Goal: Find specific page/section: Find specific page/section

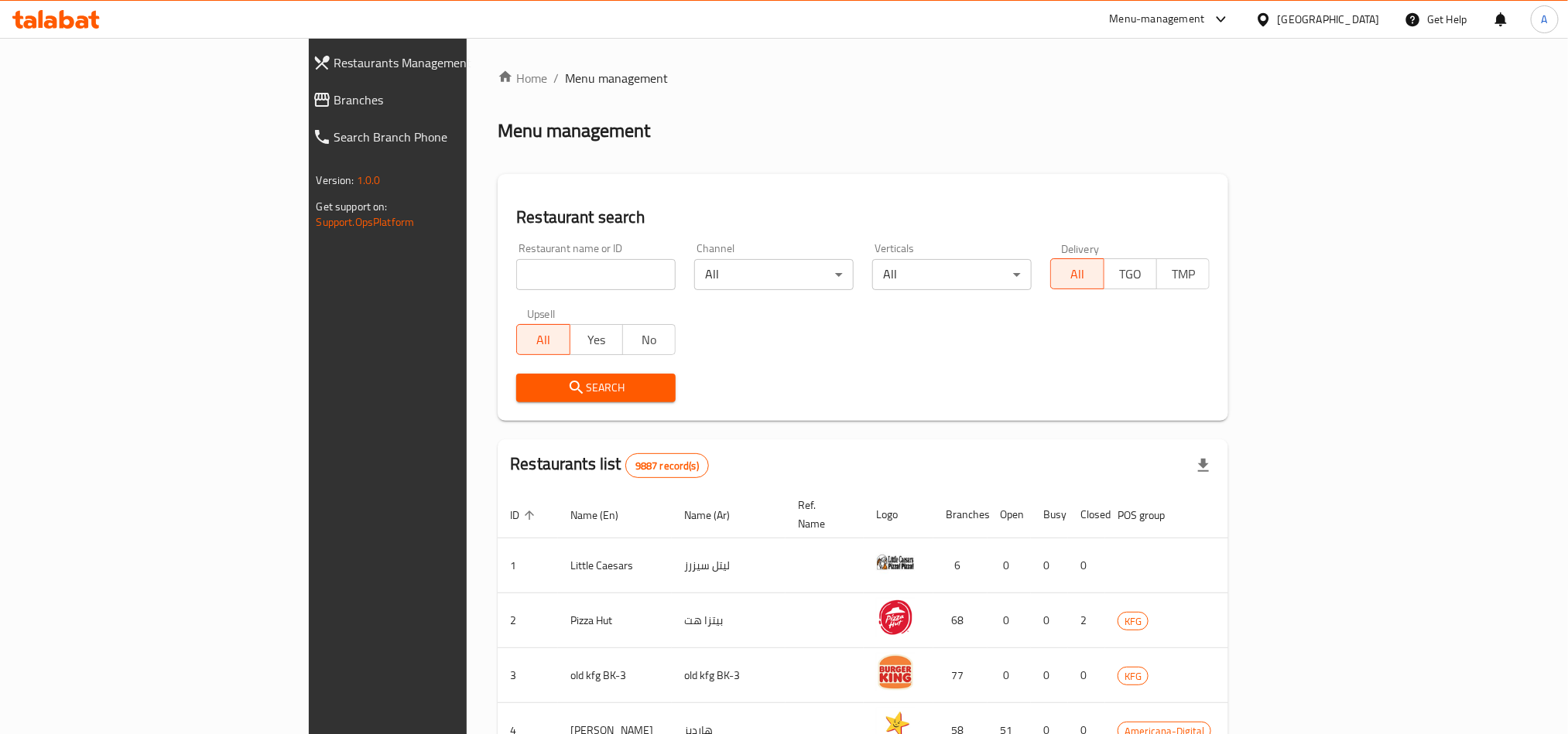
click at [516, 270] on input "search" at bounding box center [596, 275] width 160 height 31
paste input "1417"
click at [529, 394] on span "Search" at bounding box center [596, 387] width 134 height 19
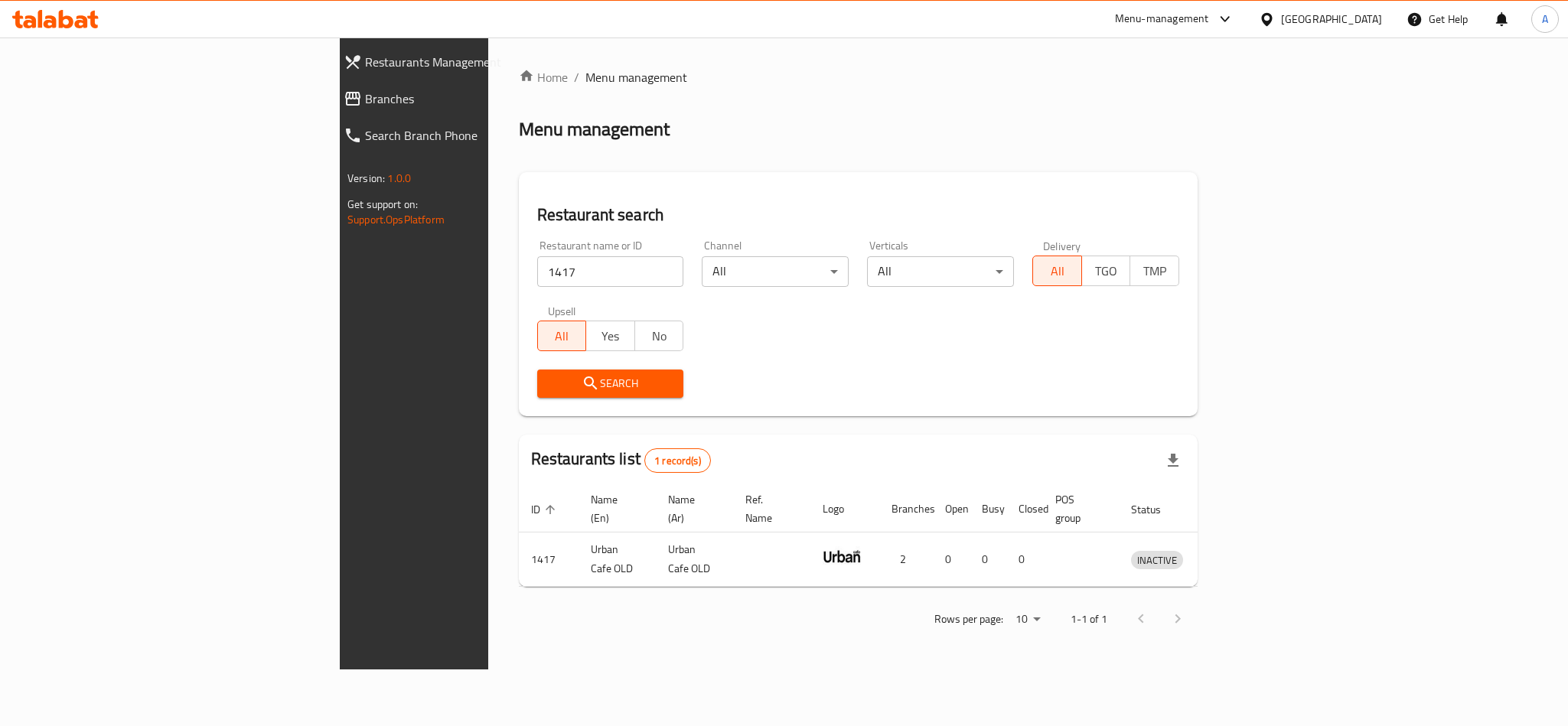
click at [537, 267] on input "1417" at bounding box center [610, 272] width 147 height 30
type input "Pizza Express"
click at [550, 386] on span "Search" at bounding box center [610, 383] width 122 height 19
click at [425, 386] on div at bounding box center [784, 363] width 1568 height 726
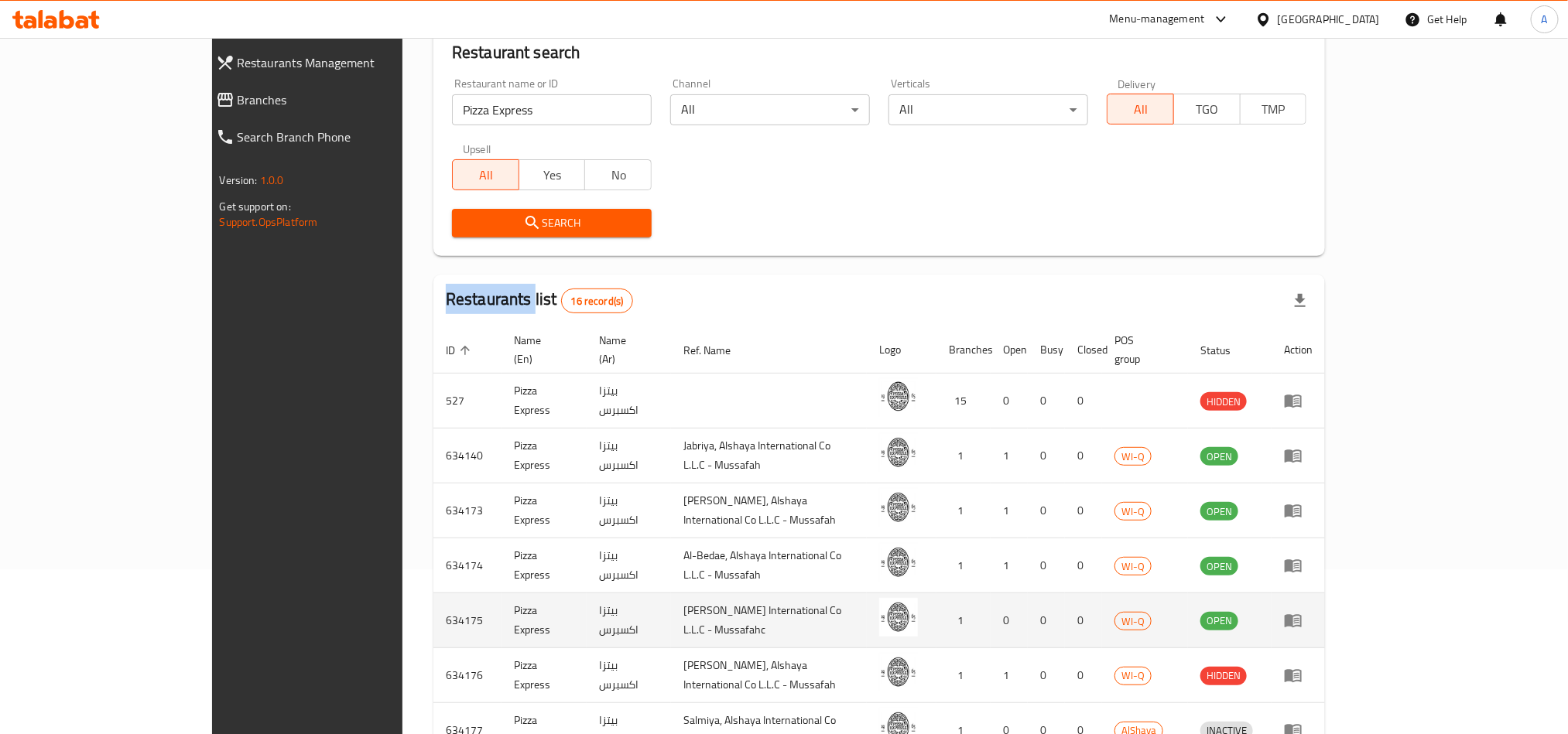
scroll to position [427, 0]
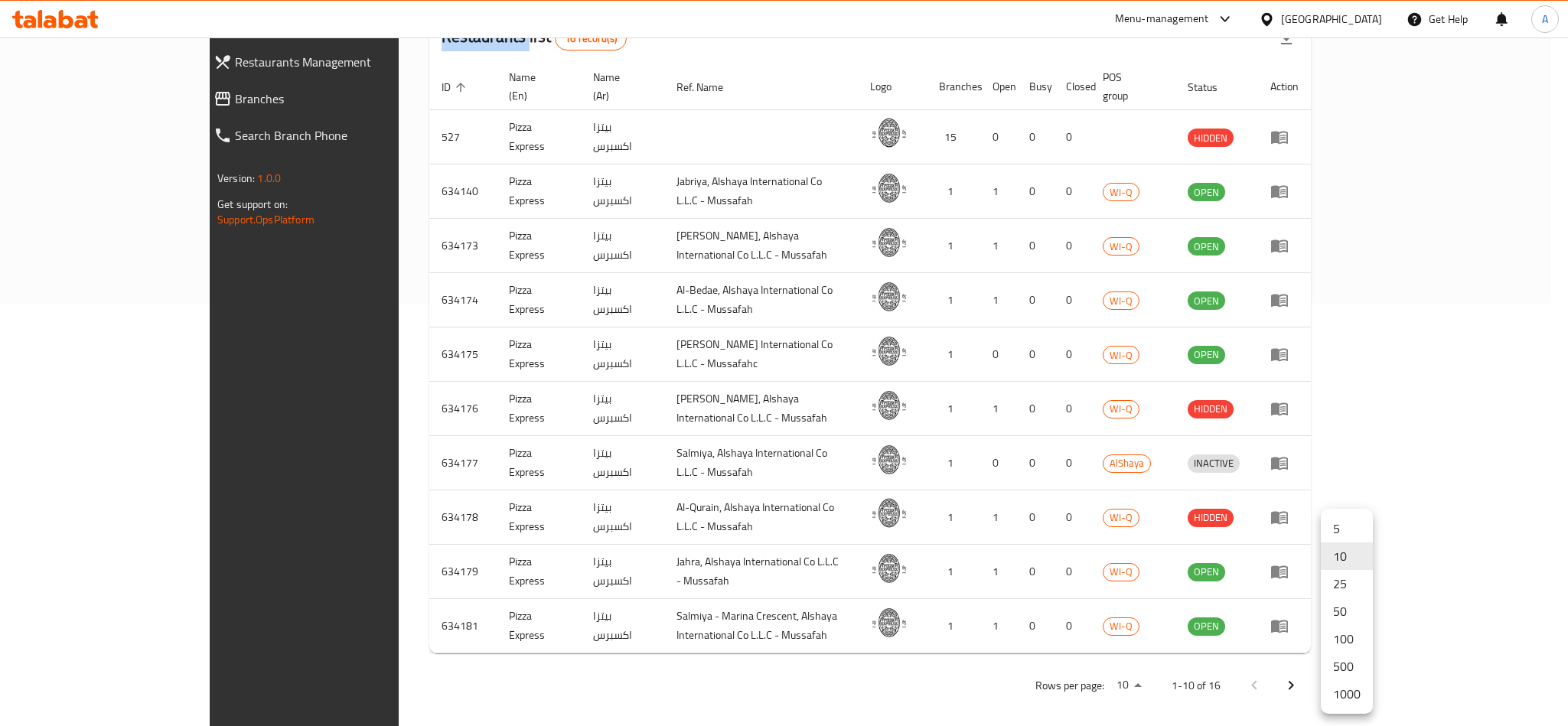
click at [1343, 614] on li "50" at bounding box center [1347, 611] width 52 height 28
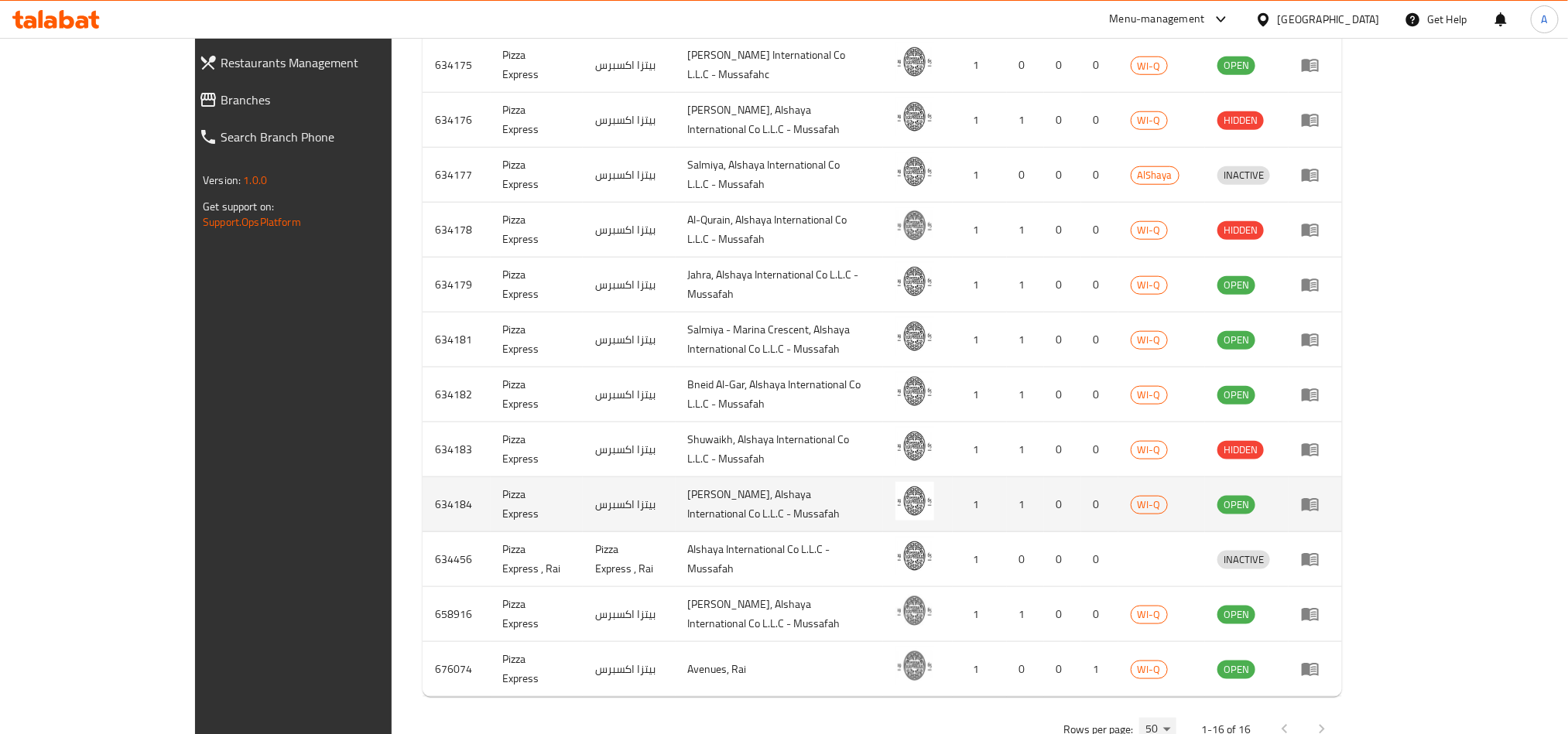
scroll to position [761, 0]
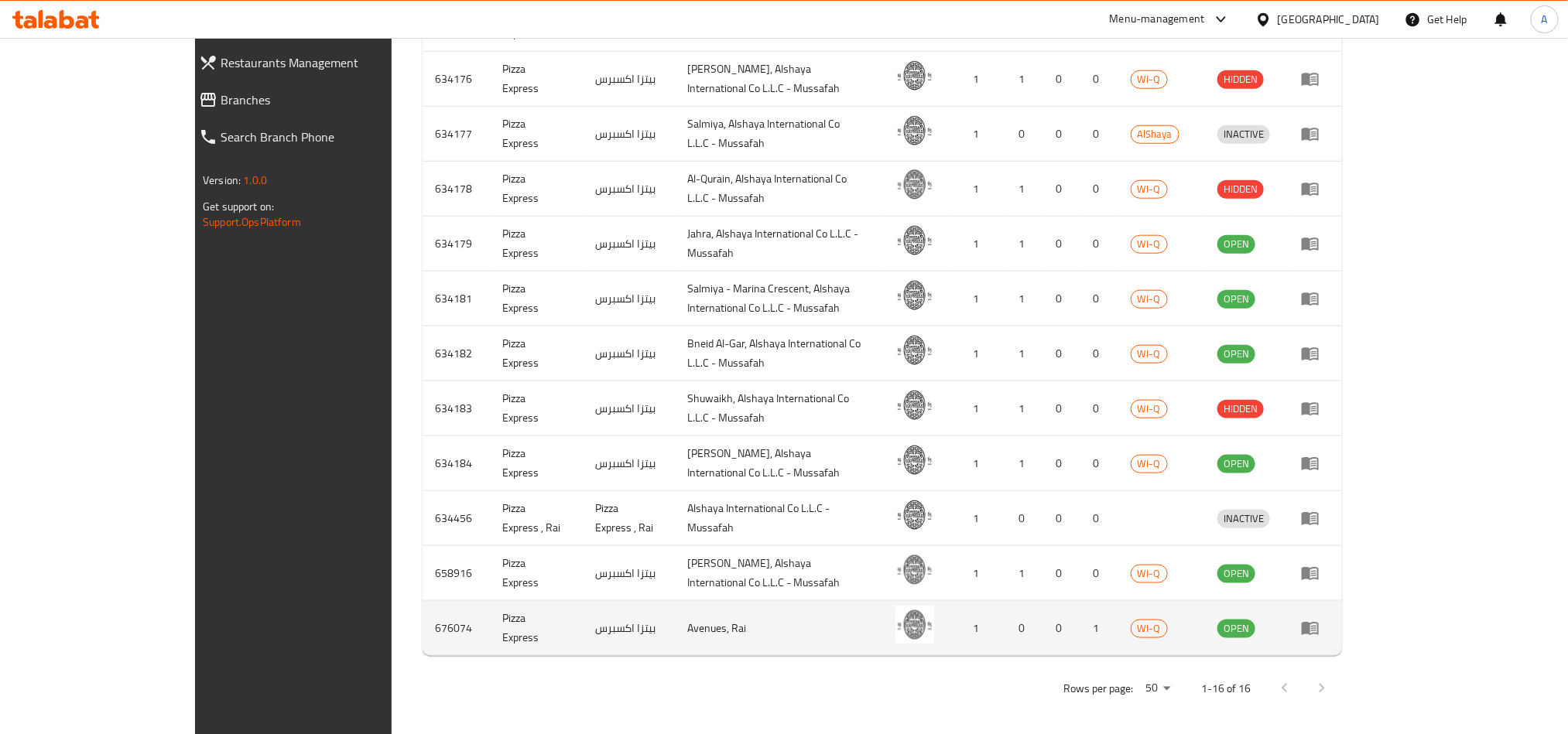
click at [1320, 619] on icon "enhanced table" at bounding box center [1310, 628] width 19 height 19
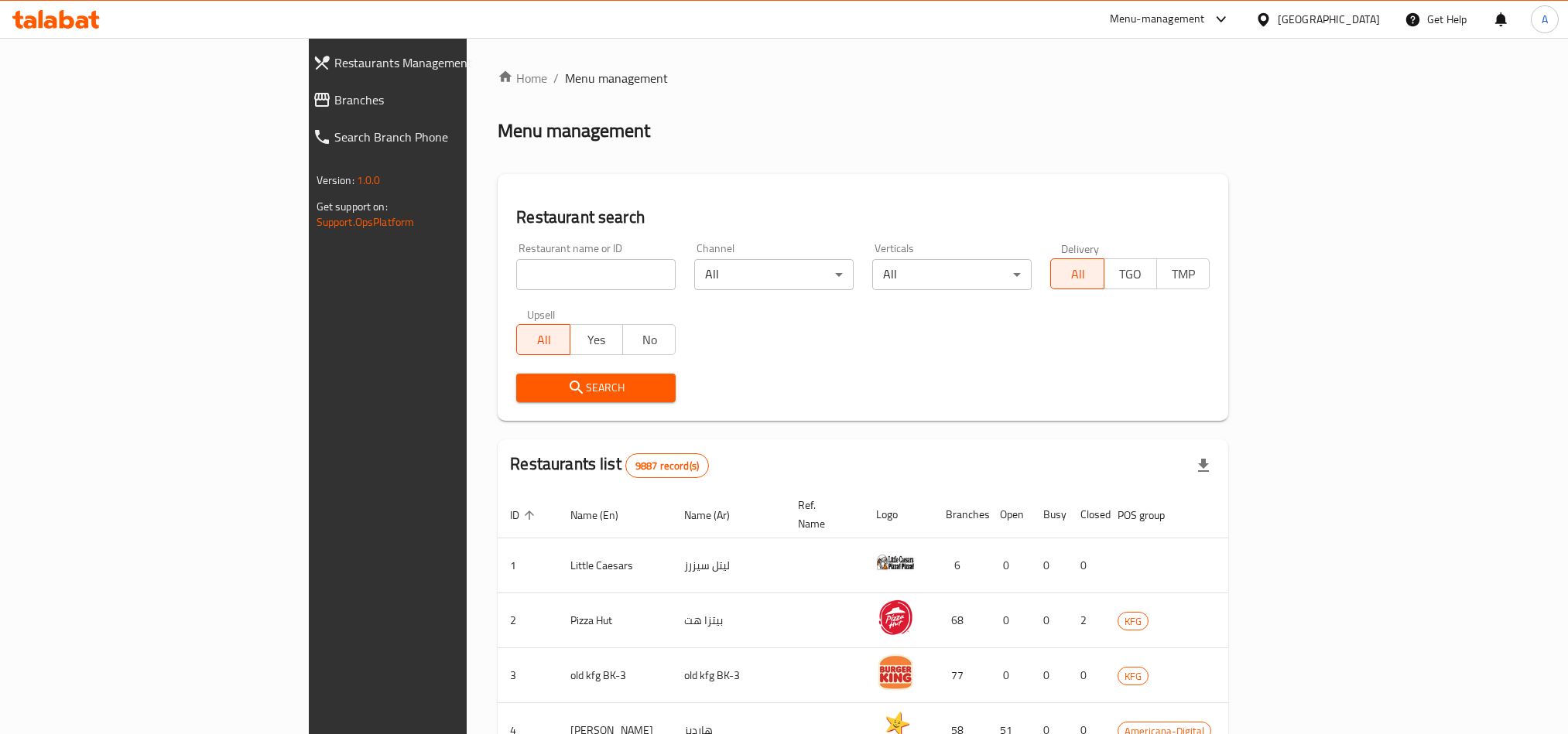
scroll to position [168, 0]
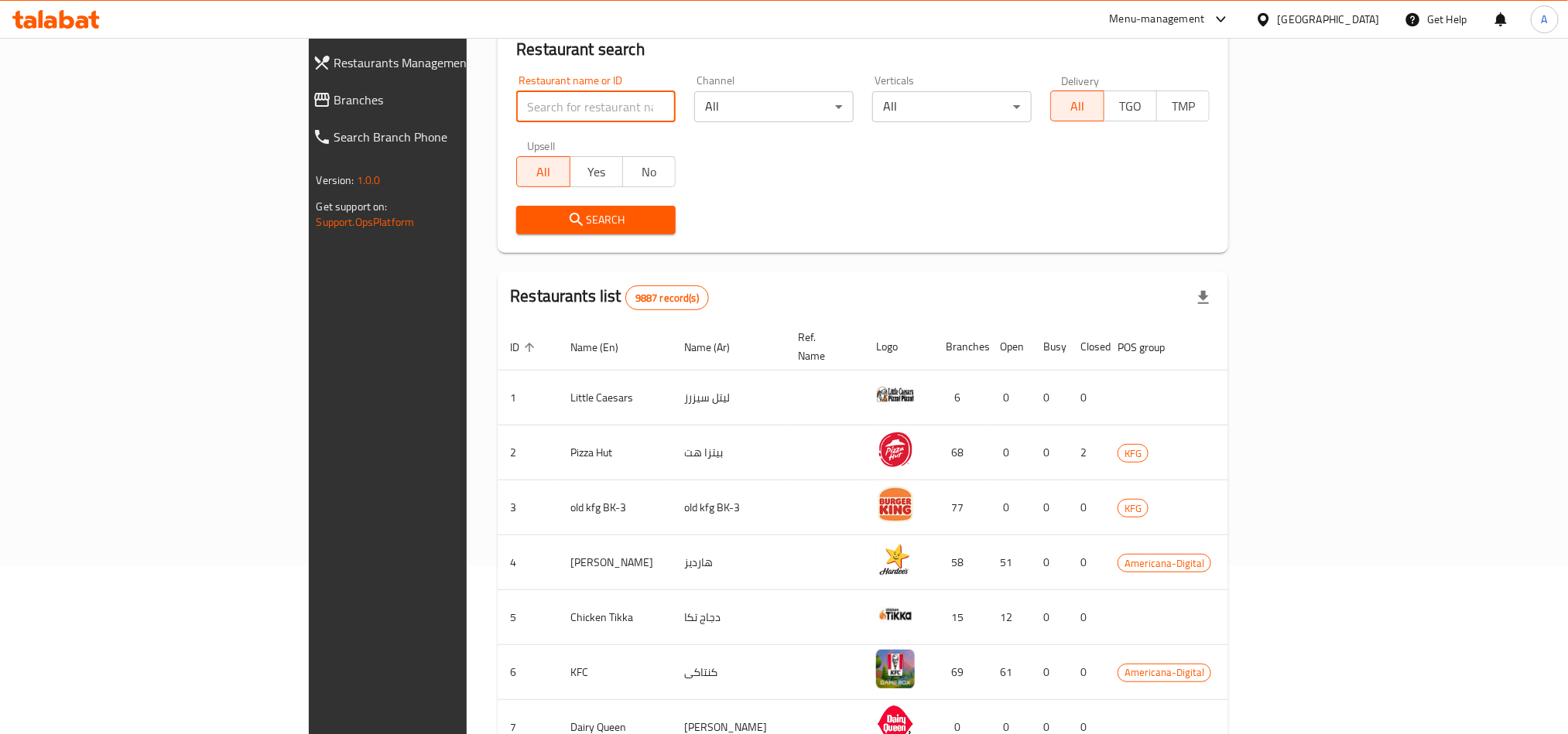
click at [516, 95] on input "search" at bounding box center [596, 106] width 160 height 31
paste input "Dears, We are still waiting for your response to proceed with the request. In c…"
click at [516, 95] on input "Dears, We are still waiting for your response to proceed with the request. In c…" at bounding box center [596, 106] width 160 height 31
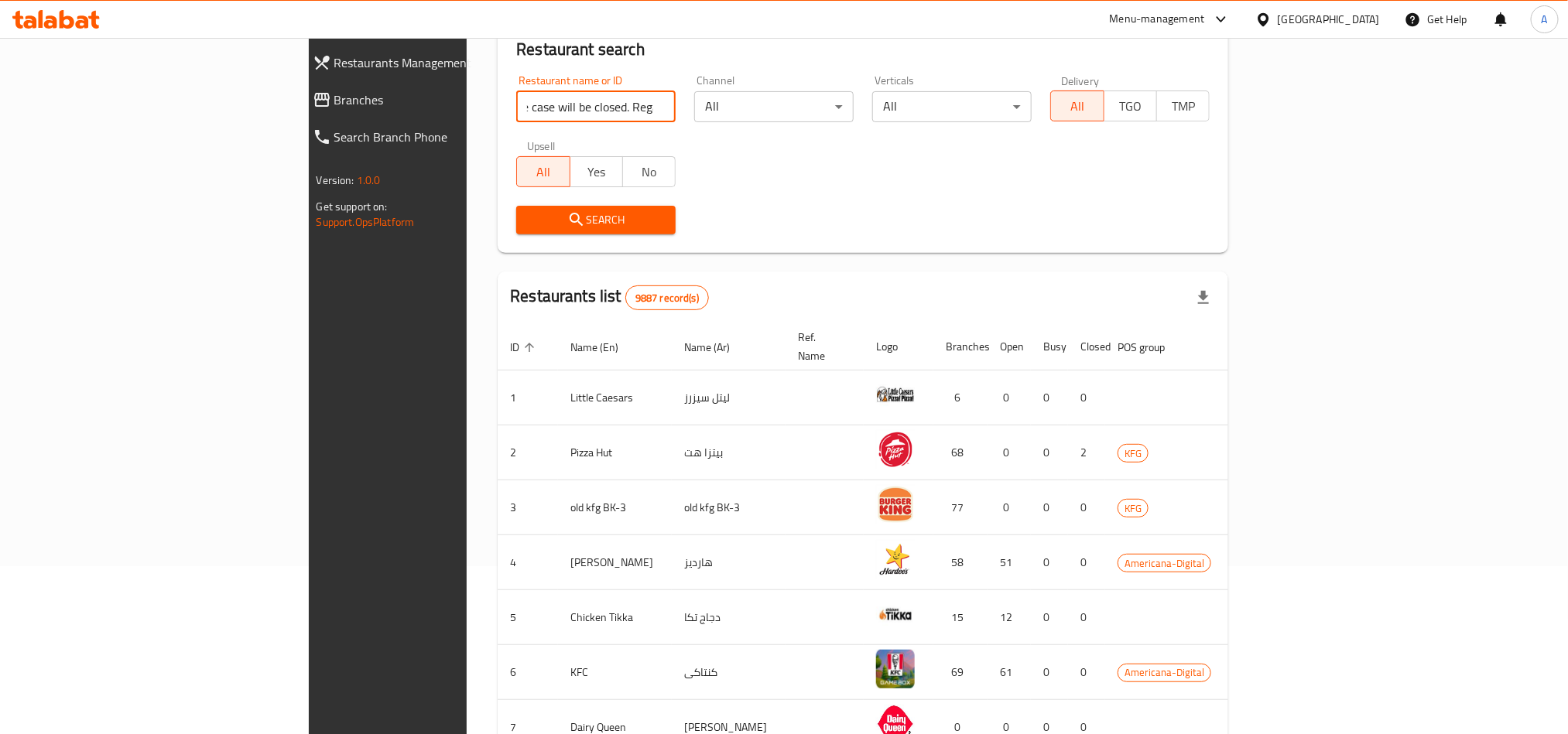
click at [516, 95] on input "Dears, We are still waiting for your response to proceed with the request. In c…" at bounding box center [596, 106] width 160 height 31
paste input "Pizza Express"
type input "Pizza Express"
click button "Search" at bounding box center [596, 220] width 160 height 29
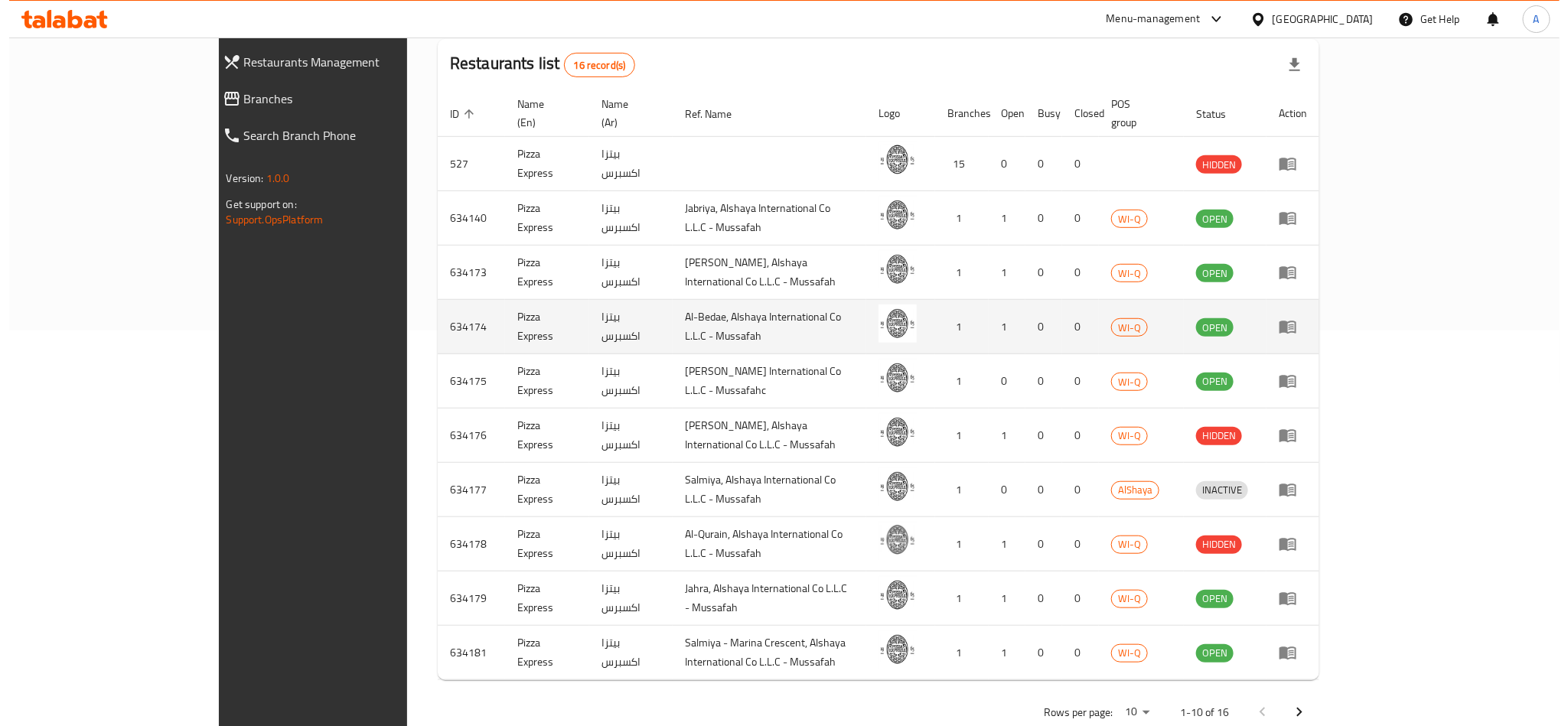
scroll to position [422, 0]
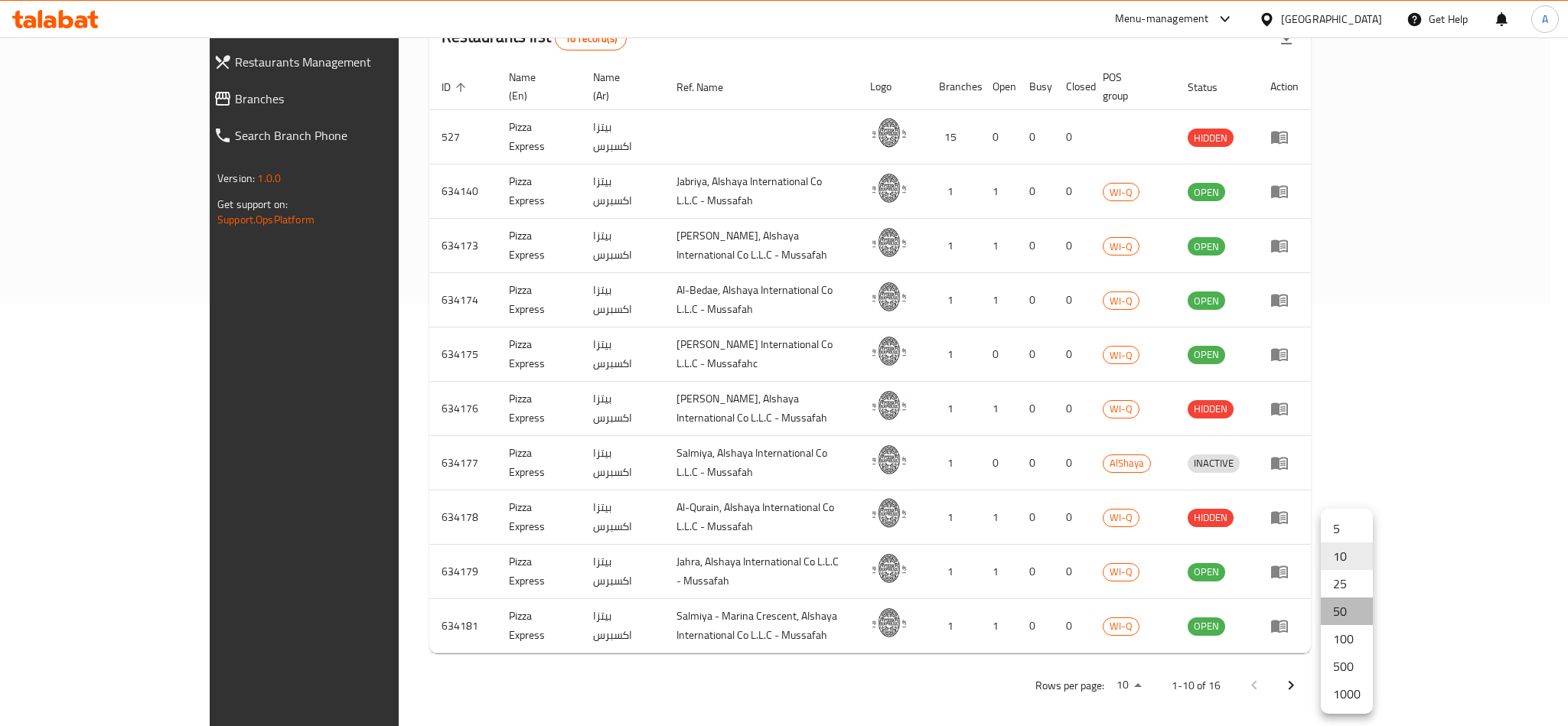
click at [1330, 621] on li "50" at bounding box center [1347, 611] width 52 height 28
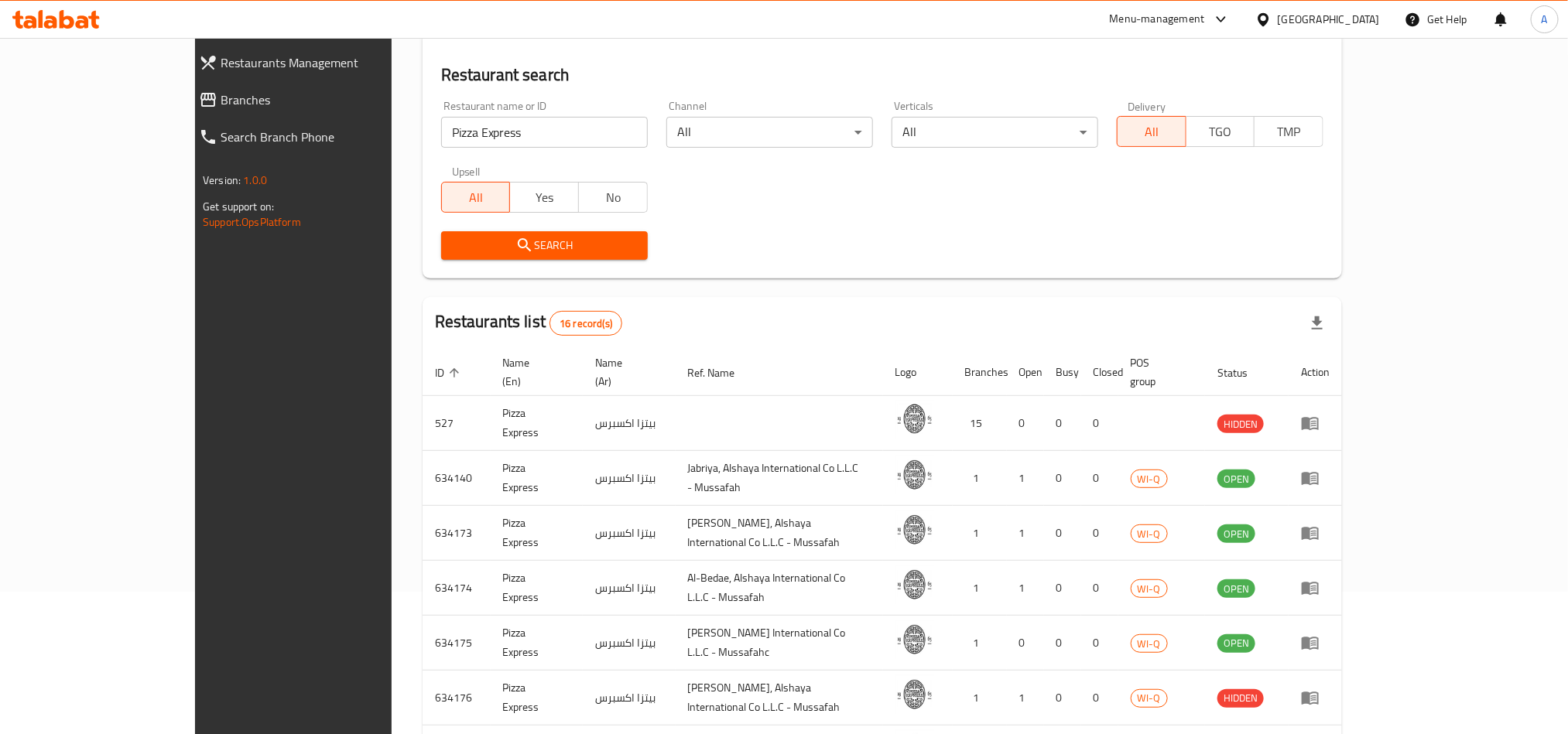
scroll to position [65, 0]
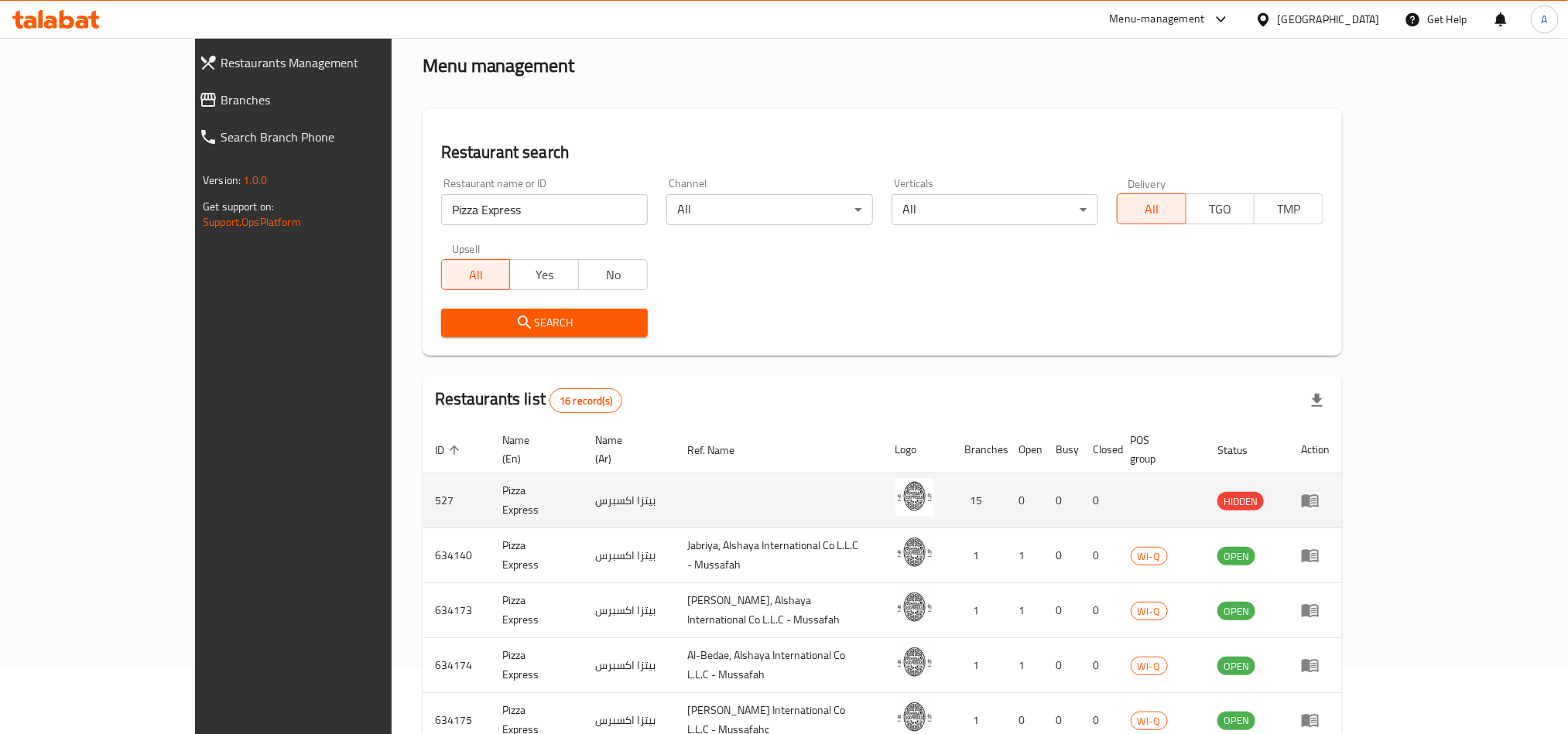
click at [491, 479] on td "Pizza Express" at bounding box center [537, 501] width 92 height 55
copy td "Pizza Express"
